Goal: Task Accomplishment & Management: Use online tool/utility

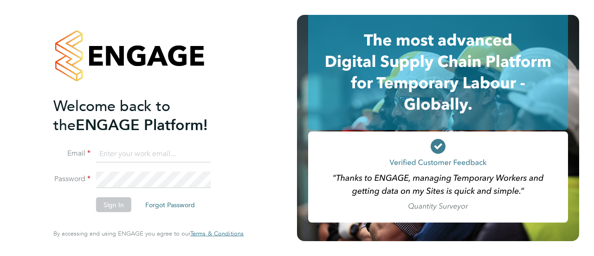
type input "[PERSON_NAME][EMAIL_ADDRESS][PERSON_NAME][PERSON_NAME][DOMAIN_NAME]"
click at [113, 208] on button "Sign In" at bounding box center [113, 204] width 35 height 15
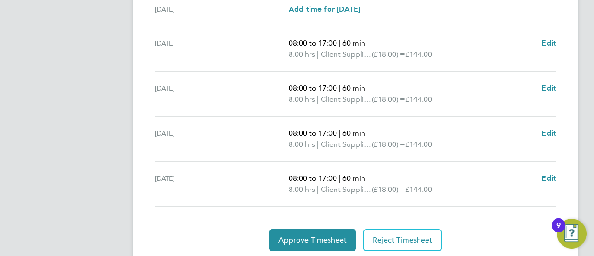
scroll to position [402, 0]
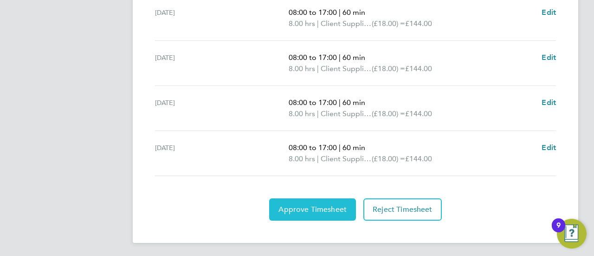
click at [316, 208] on span "Approve Timesheet" at bounding box center [313, 209] width 68 height 9
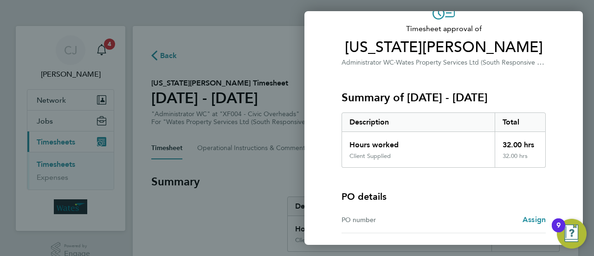
scroll to position [124, 0]
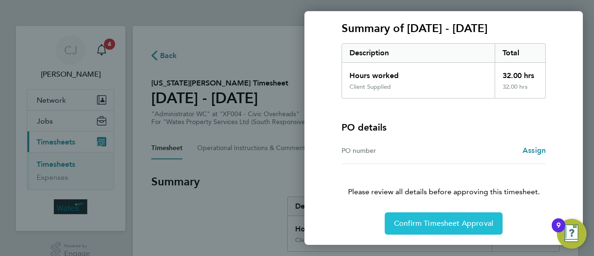
click at [439, 219] on span "Confirm Timesheet Approval" at bounding box center [443, 223] width 99 height 9
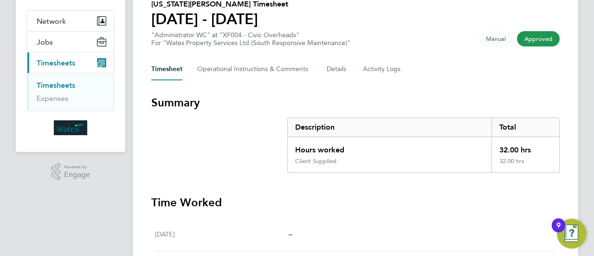
scroll to position [33, 0]
